Goal: Transaction & Acquisition: Purchase product/service

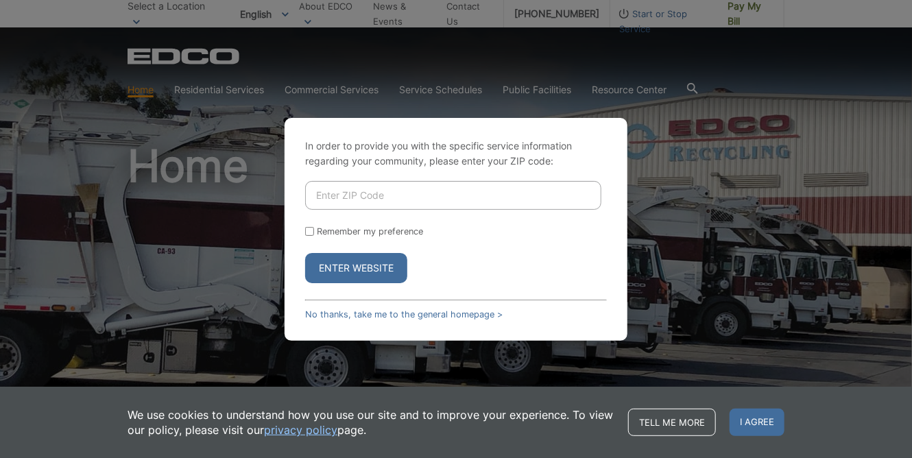
click at [357, 197] on input "Enter ZIP Code" at bounding box center [453, 195] width 296 height 29
type input "90621"
click at [308, 230] on input "Remember my preference" at bounding box center [309, 231] width 9 height 9
checkbox input "true"
click at [342, 267] on button "Enter Website" at bounding box center [356, 268] width 102 height 30
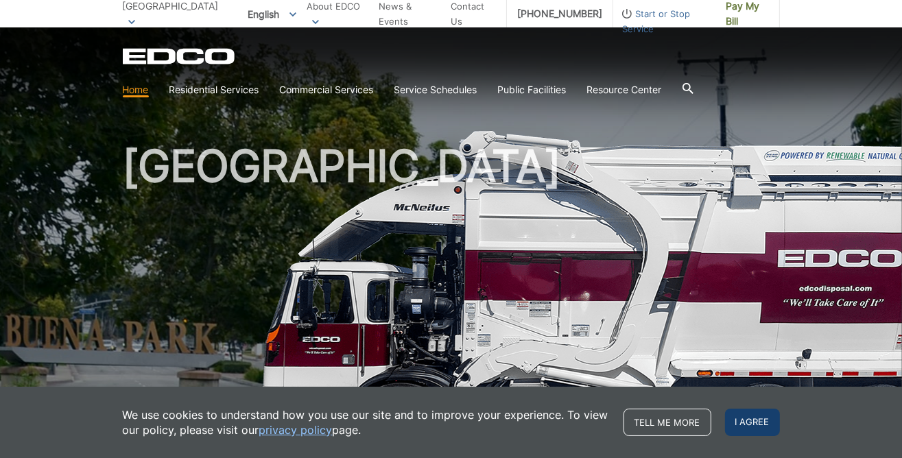
click at [754, 422] on span "I agree" at bounding box center [752, 422] width 55 height 27
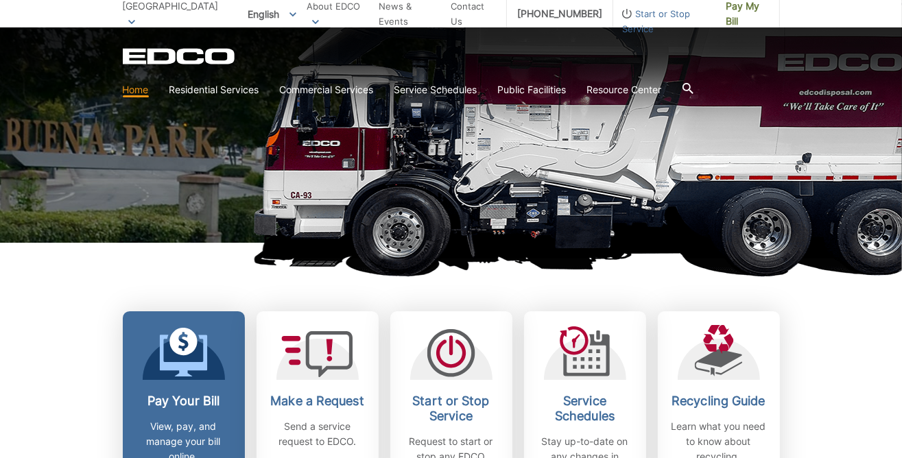
scroll to position [274, 0]
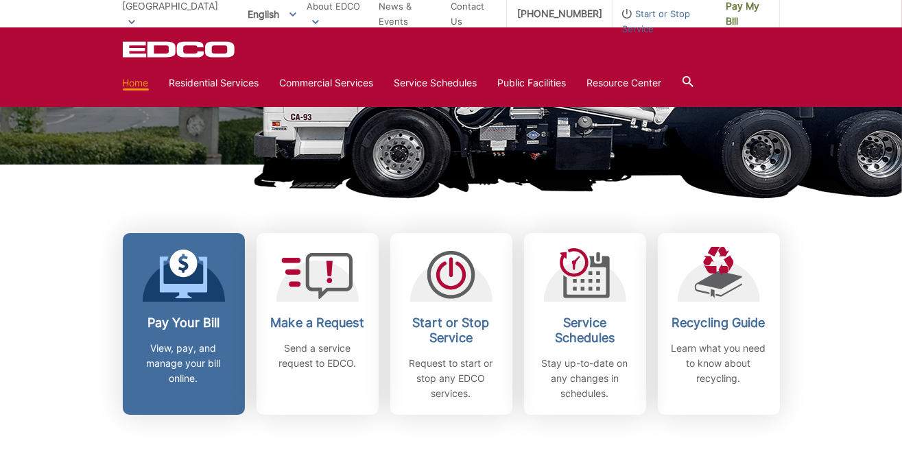
click at [170, 324] on h2 "Pay Your Bill" at bounding box center [183, 322] width 101 height 15
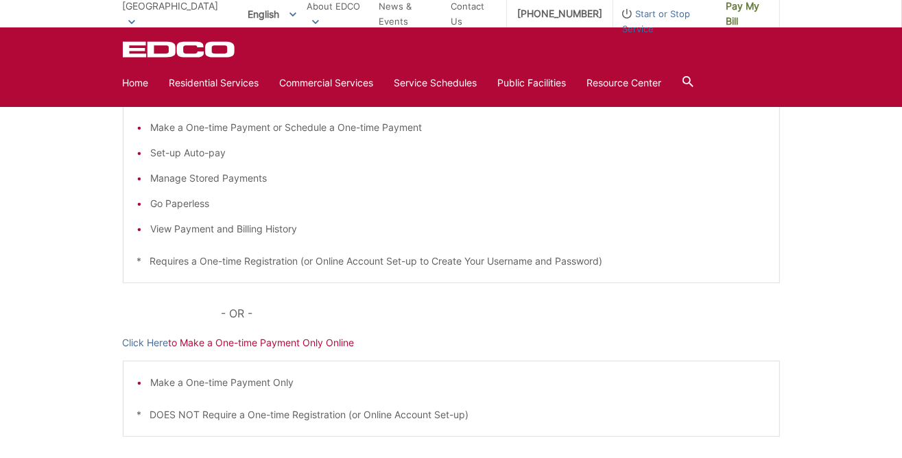
scroll to position [198, 0]
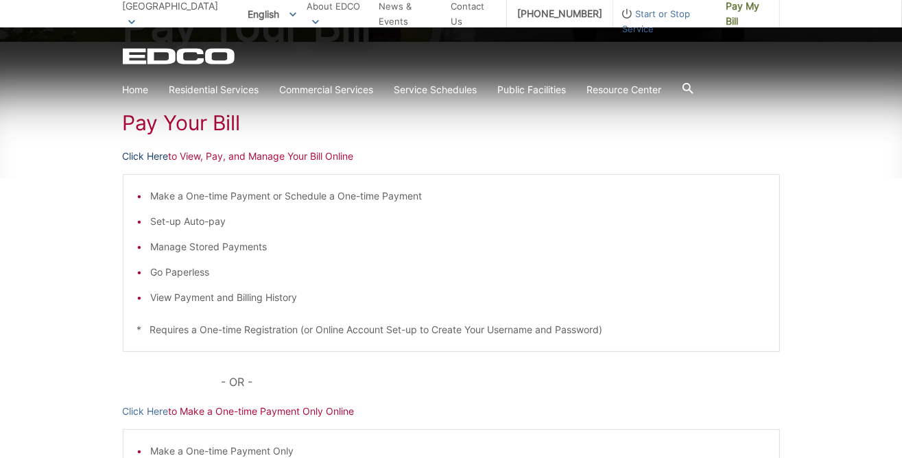
click at [152, 154] on link "Click Here" at bounding box center [146, 156] width 46 height 15
